Goal: Find specific page/section: Find specific page/section

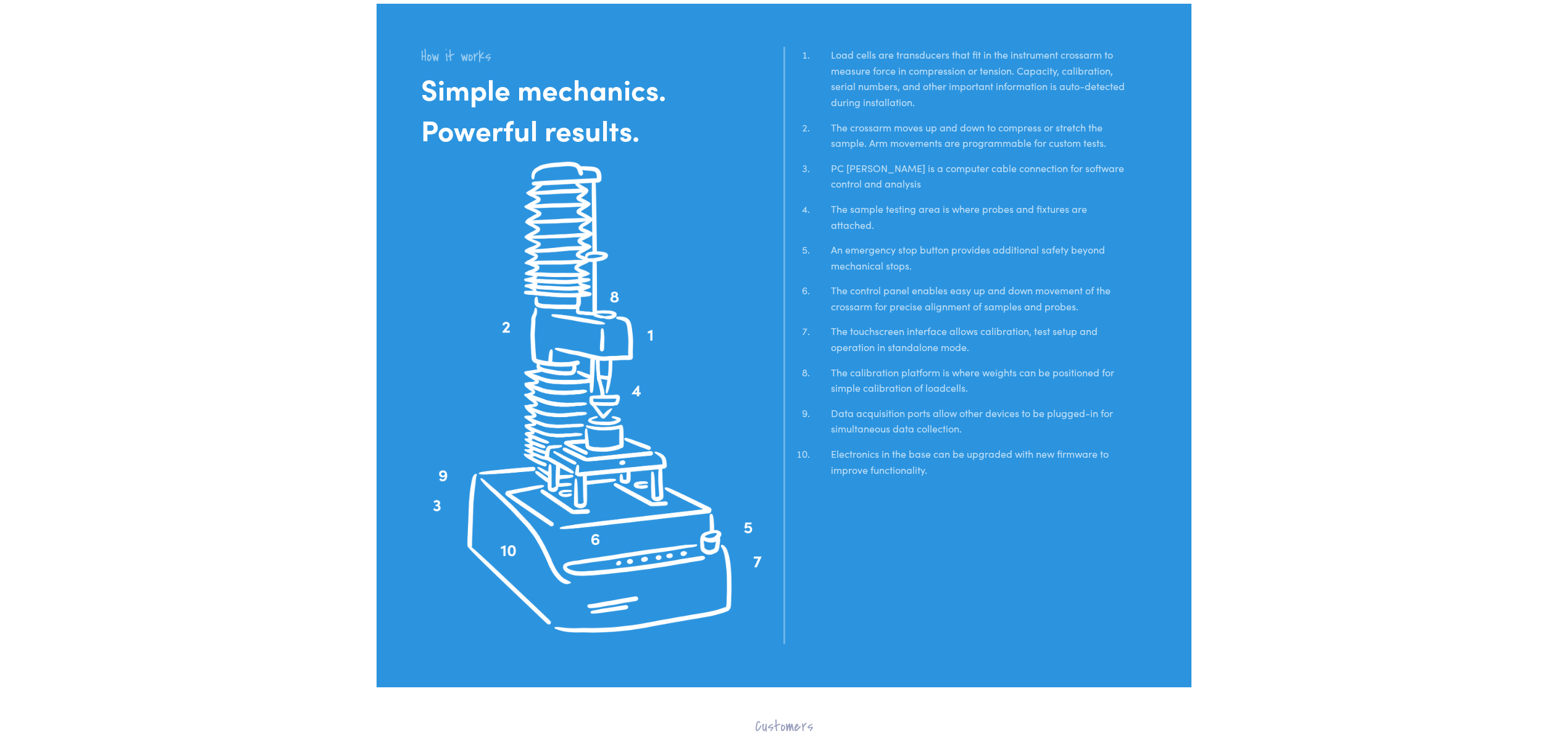
scroll to position [2715, 0]
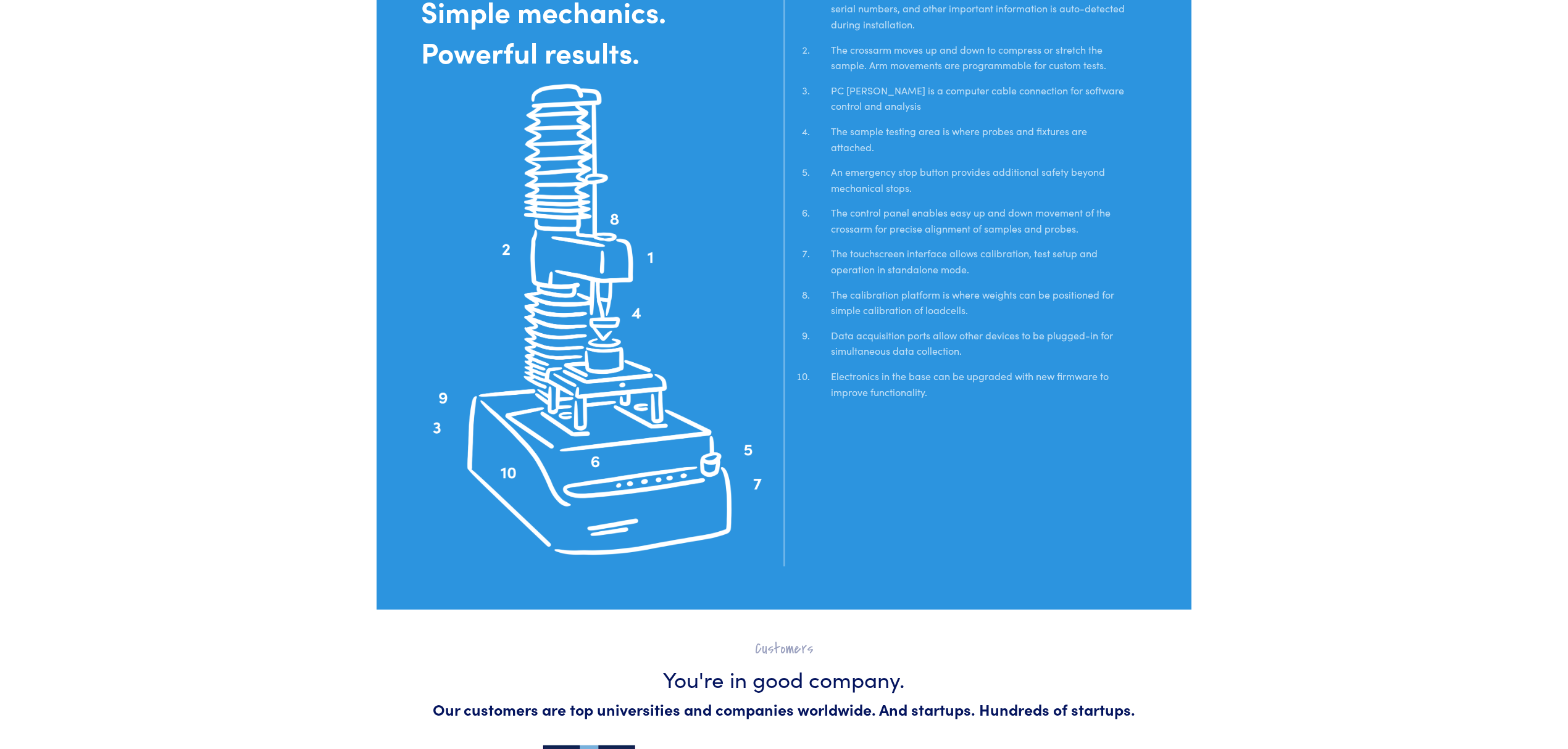
click at [594, 466] on img at bounding box center [599, 320] width 355 height 492
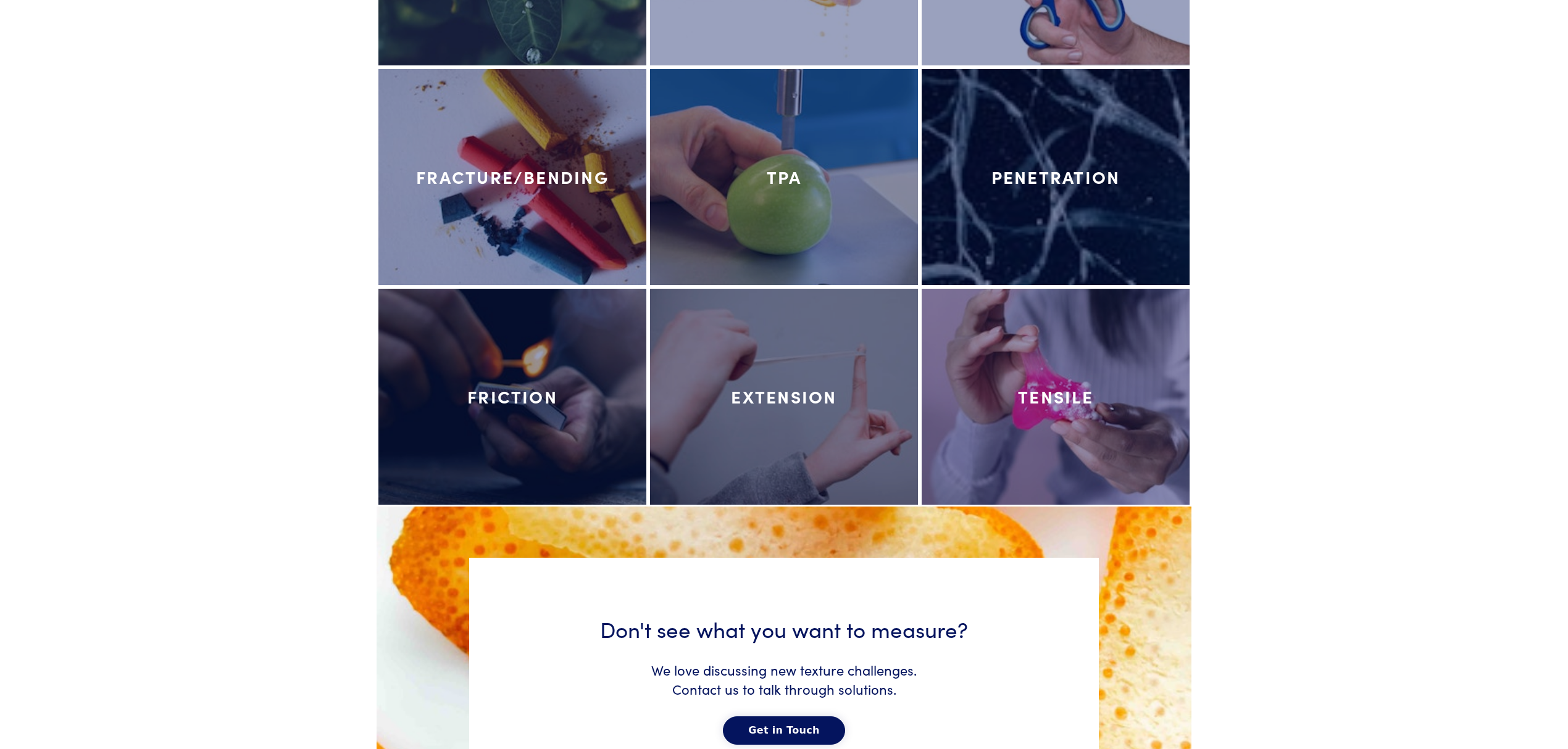
scroll to position [5733, 0]
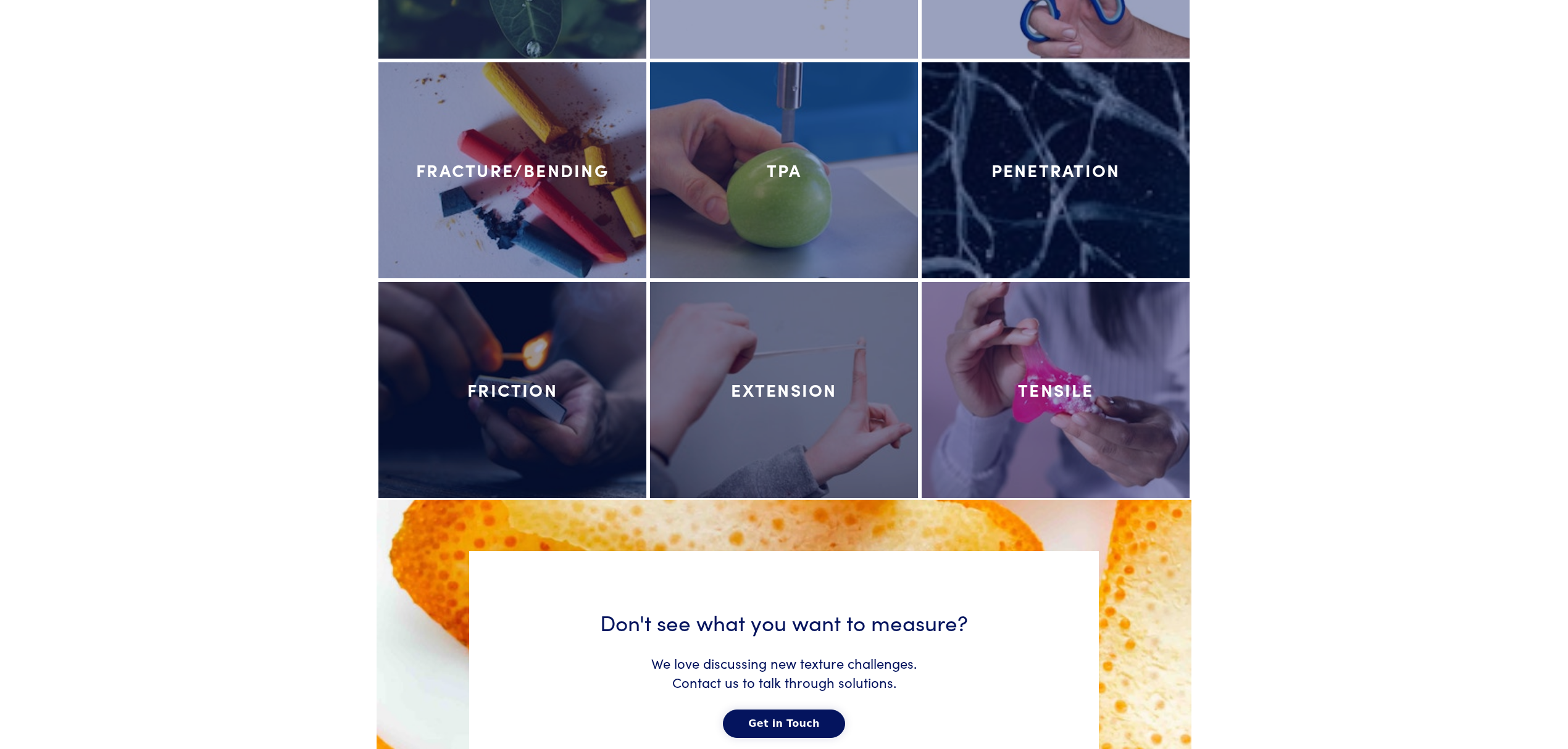
click at [1020, 389] on h4 "Tensile" at bounding box center [1055, 390] width 75 height 21
click at [1055, 389] on h4 "Tensile" at bounding box center [1055, 390] width 75 height 21
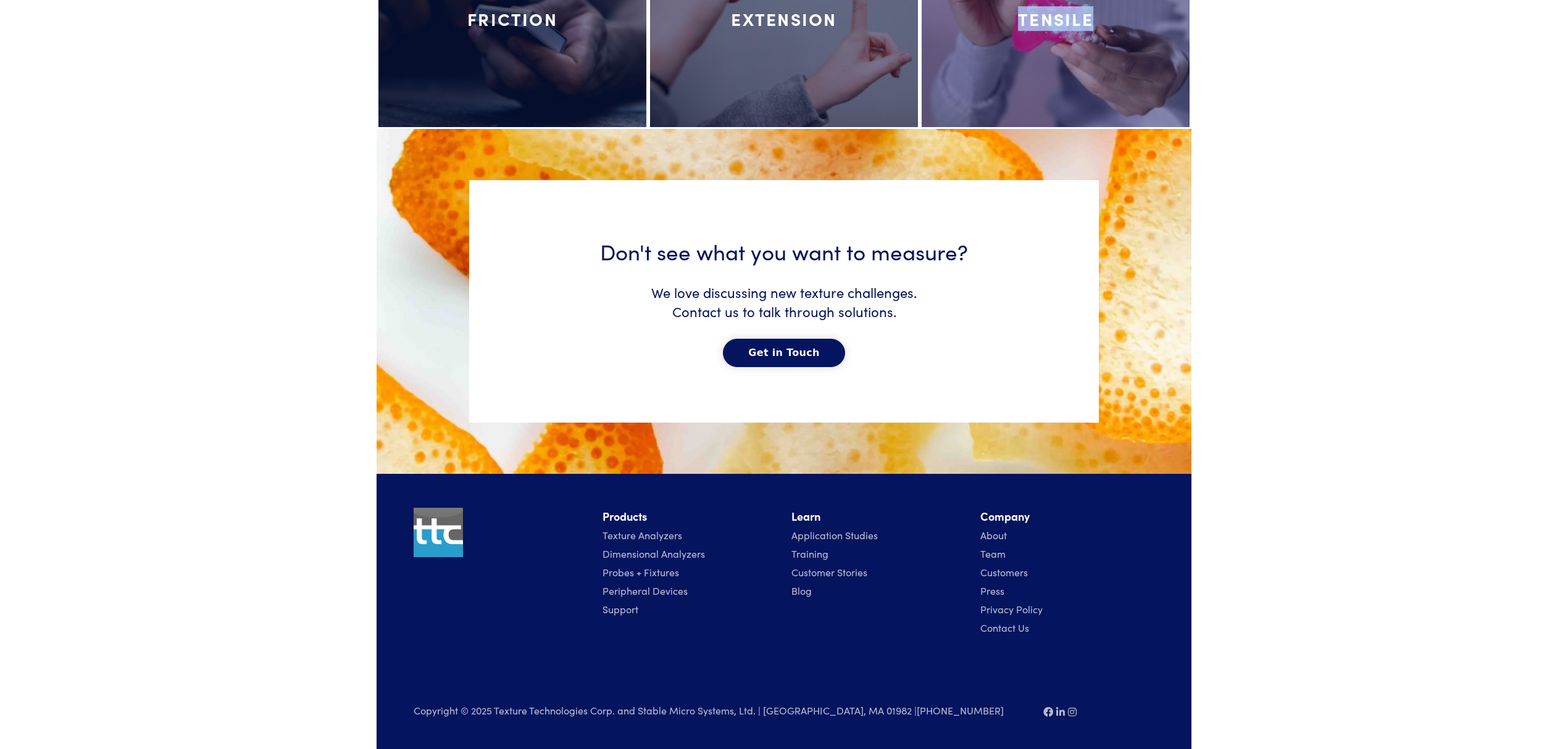
click at [636, 569] on link "Probes + Fixtures" at bounding box center [640, 572] width 77 height 13
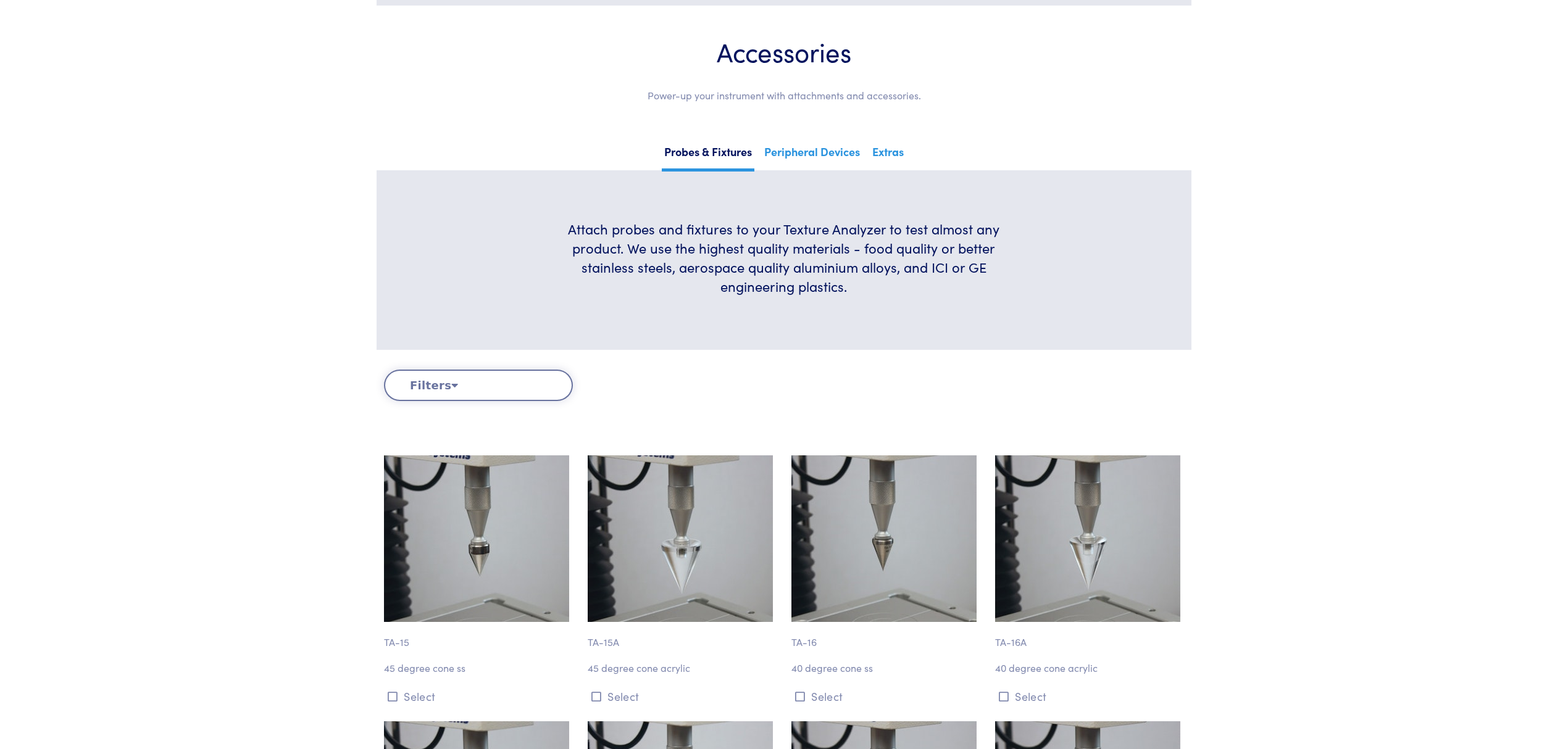
scroll to position [301, 0]
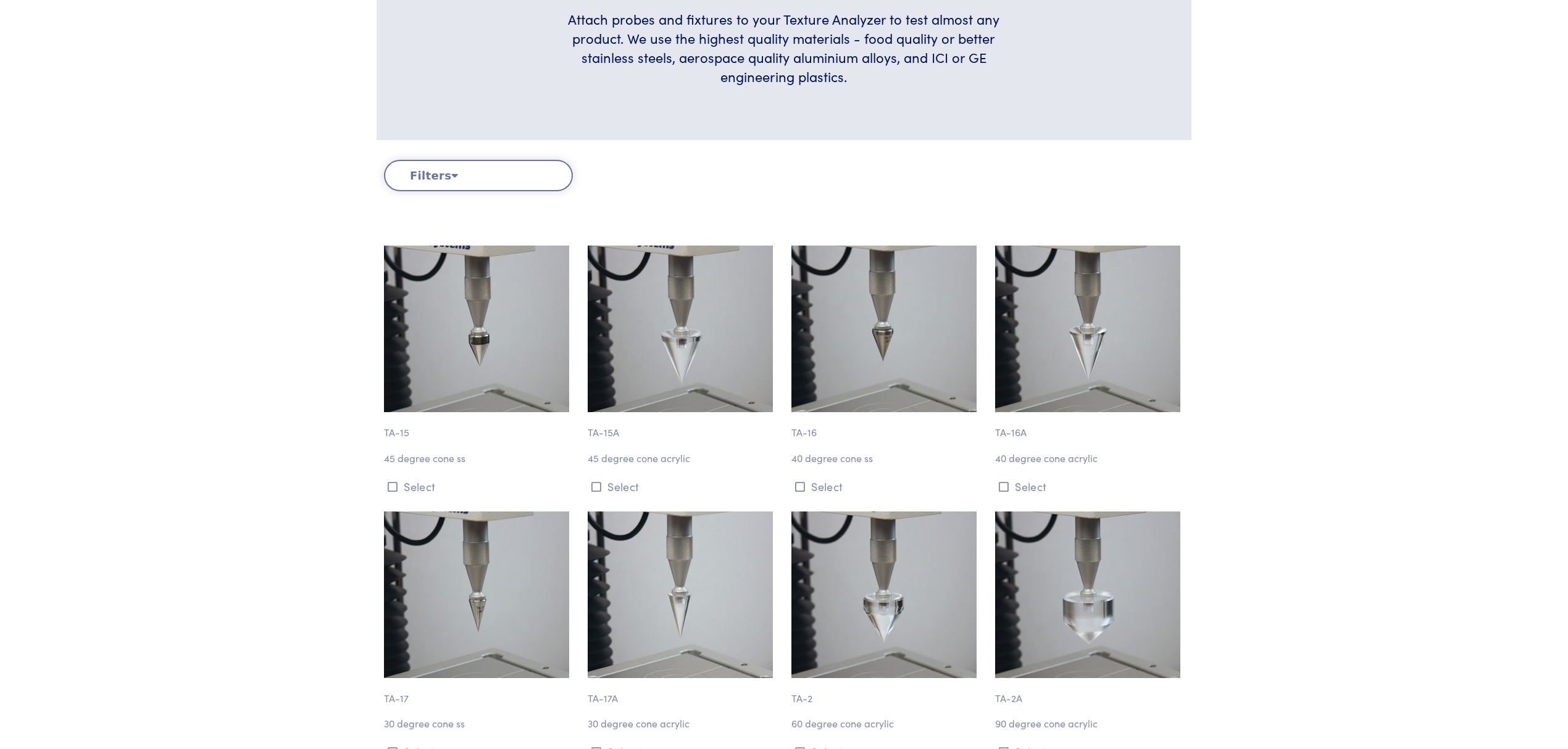
click at [505, 174] on button "Filters" at bounding box center [478, 175] width 189 height 31
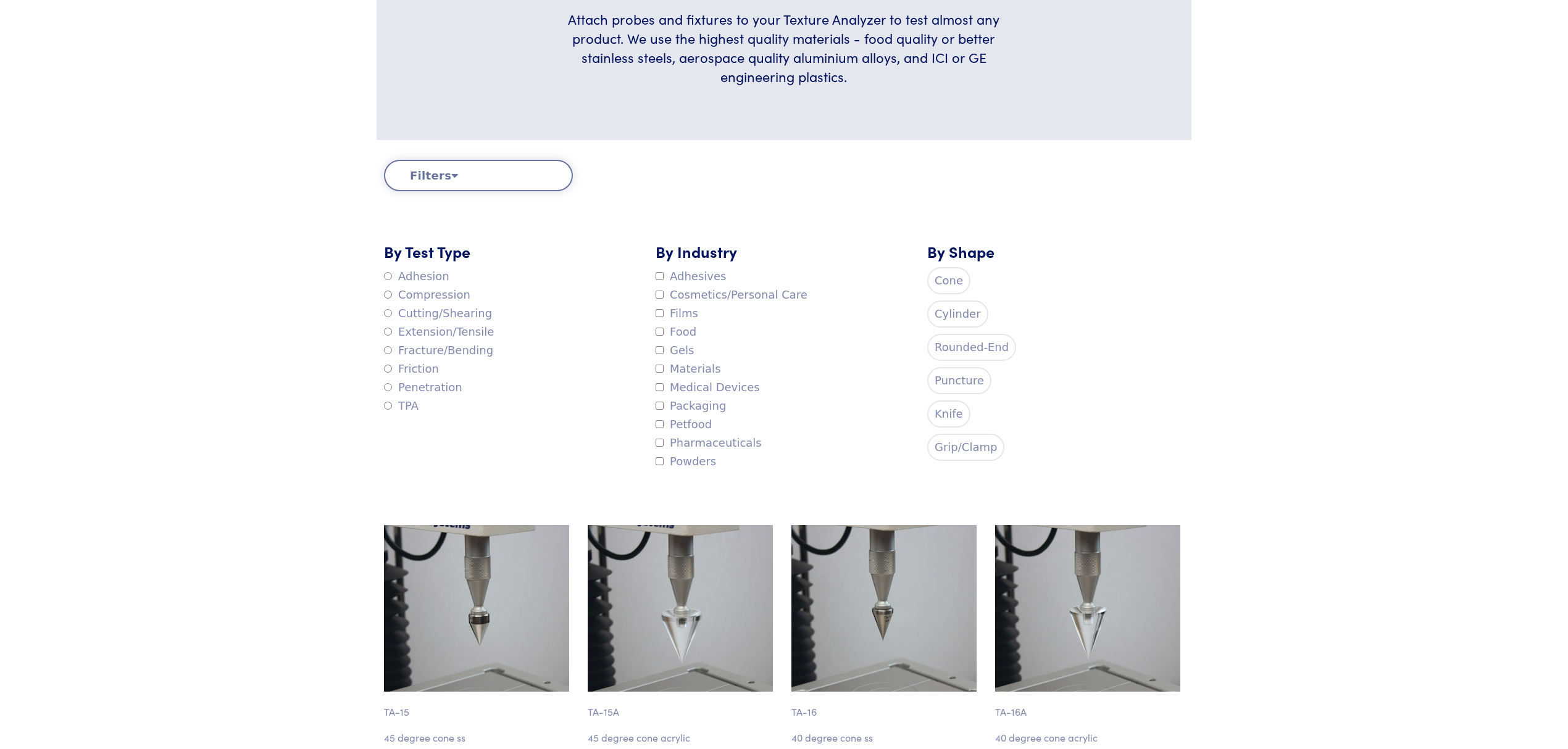
click at [436, 330] on label "Extension/Tensile" at bounding box center [439, 332] width 110 height 19
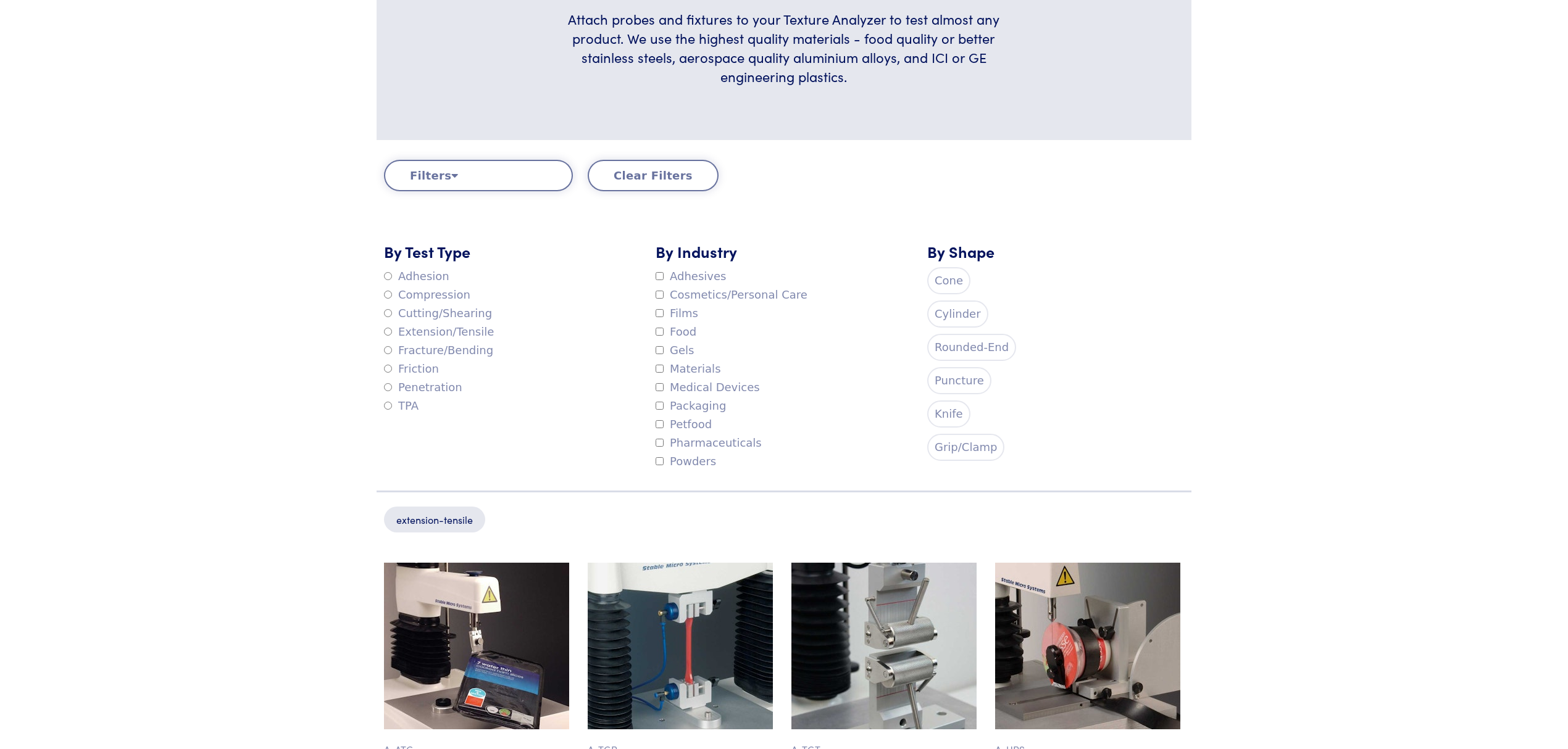
click at [692, 367] on label "Materials" at bounding box center [688, 370] width 65 height 19
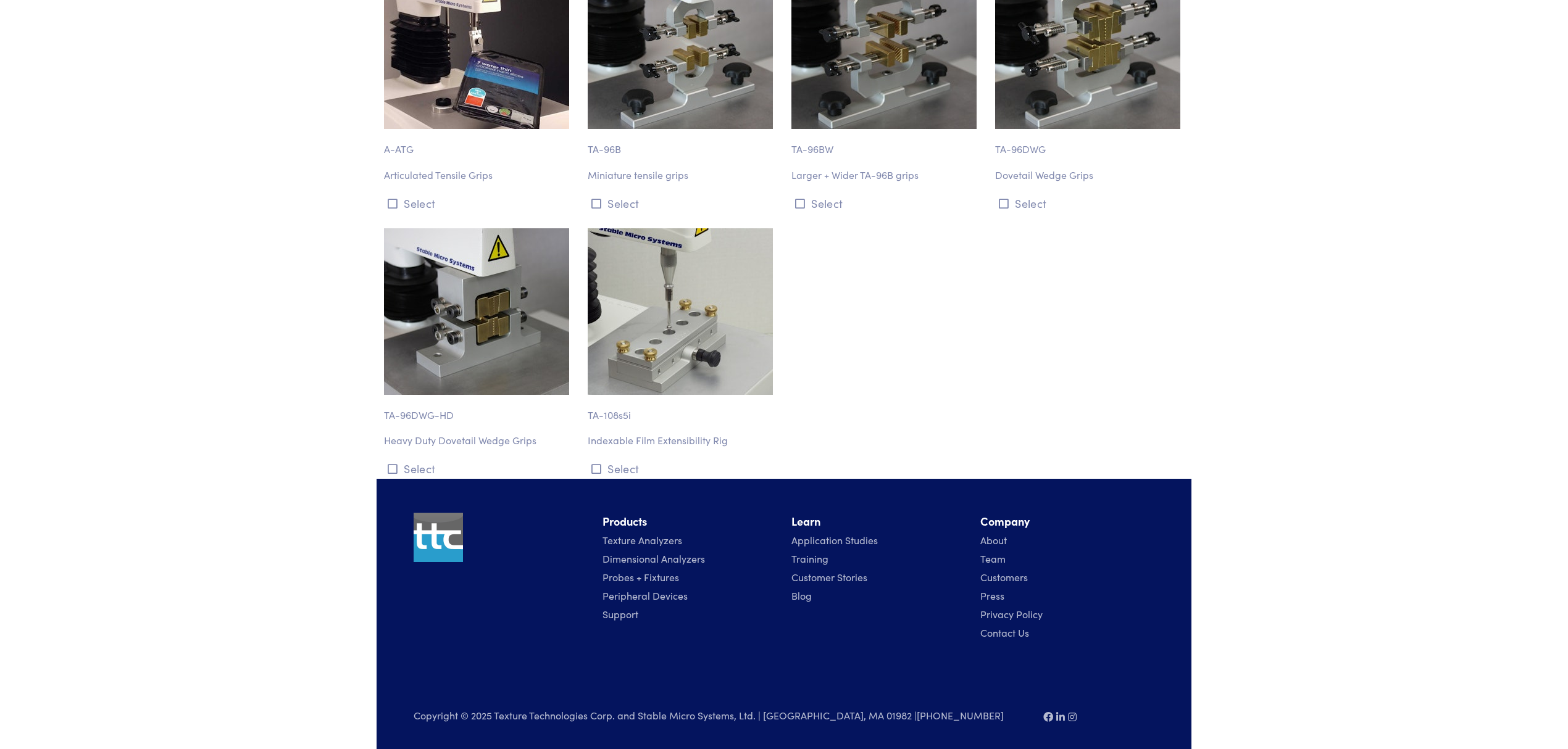
scroll to position [904, 0]
